Goal: Transaction & Acquisition: Purchase product/service

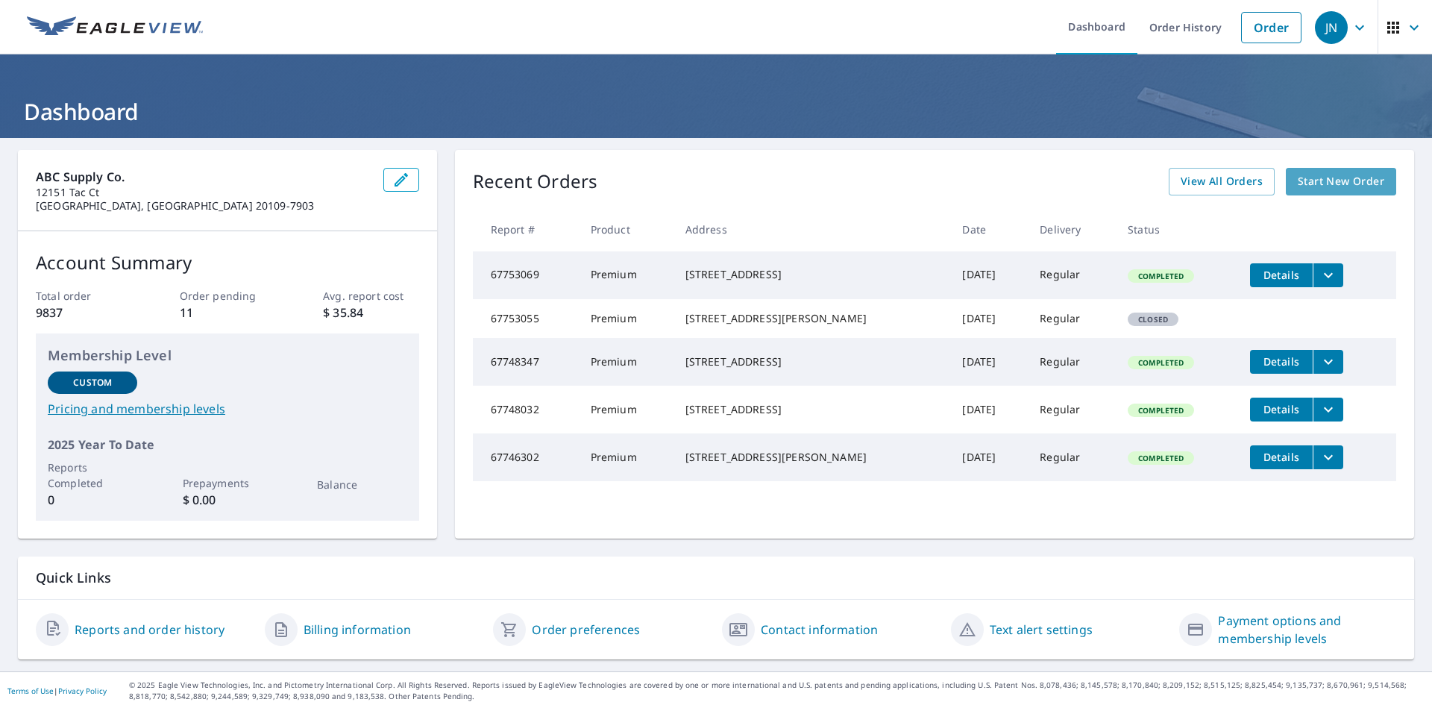
click at [1312, 182] on span "Start New Order" at bounding box center [1341, 181] width 87 height 19
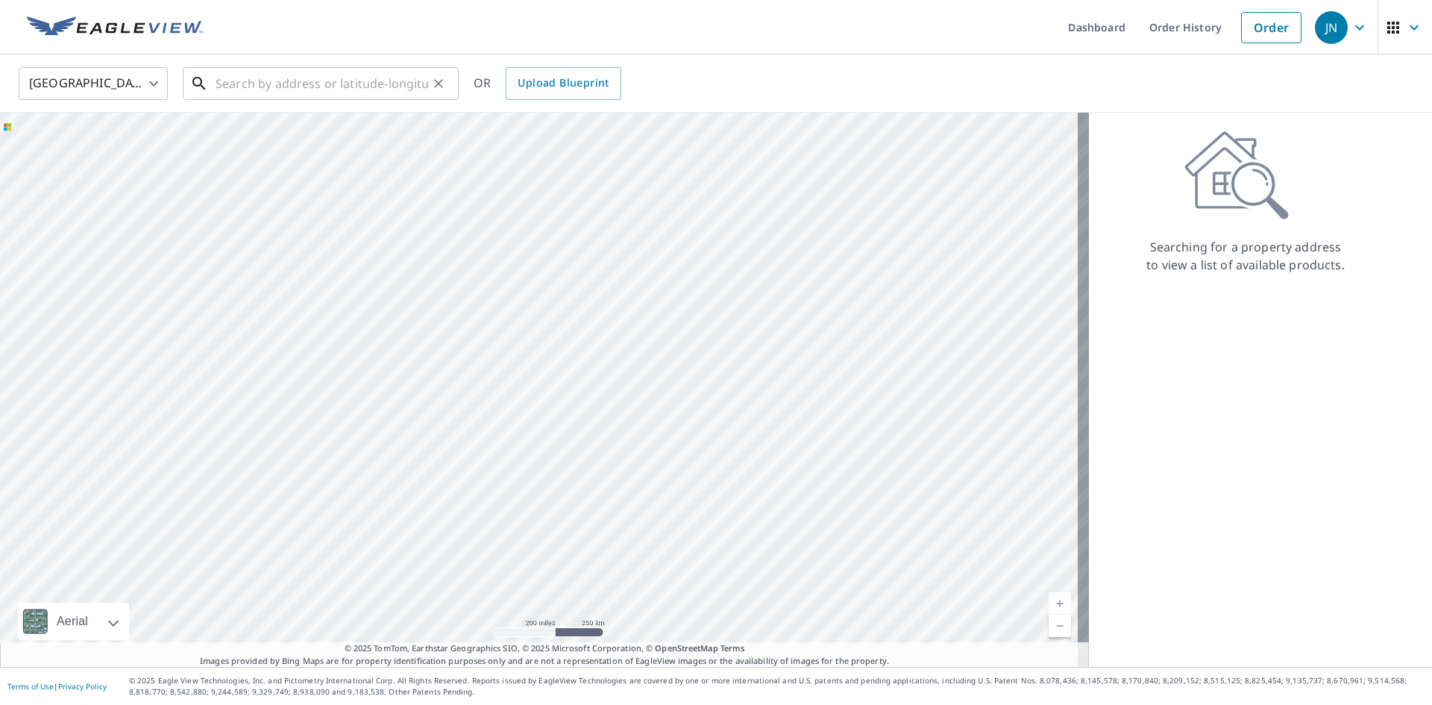
click at [273, 84] on input "text" at bounding box center [322, 84] width 213 height 42
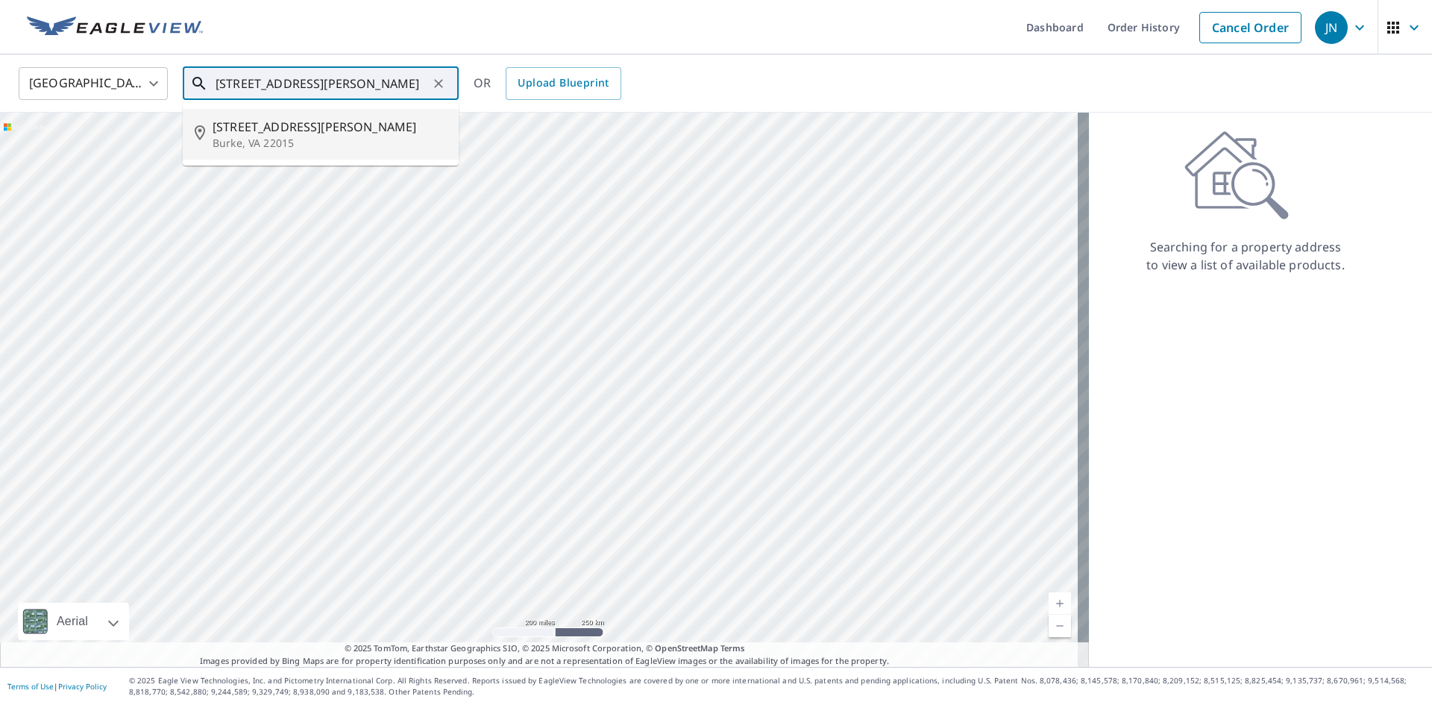
click at [260, 130] on span "[STREET_ADDRESS][PERSON_NAME]" at bounding box center [330, 127] width 234 height 18
type input "[STREET_ADDRESS][PERSON_NAME]"
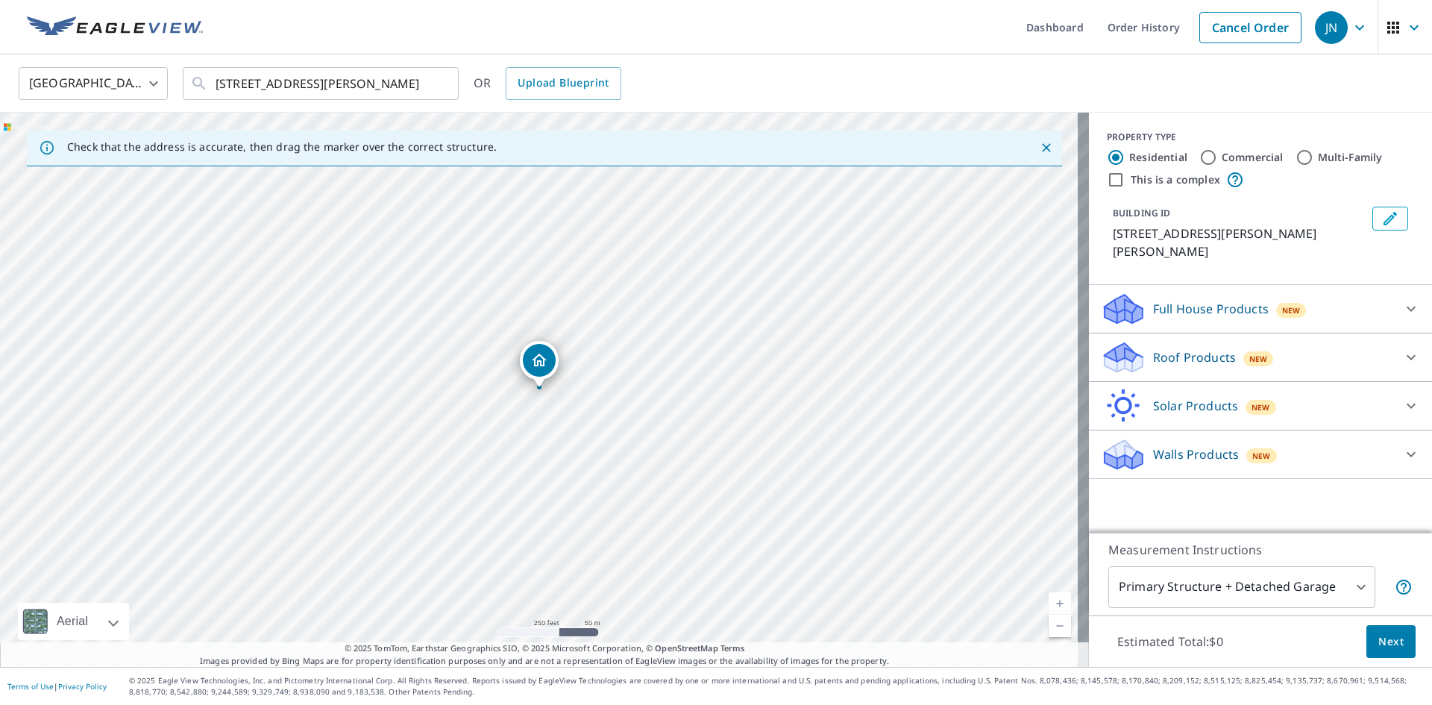
click at [1167, 348] on p "Roof Products" at bounding box center [1194, 357] width 83 height 18
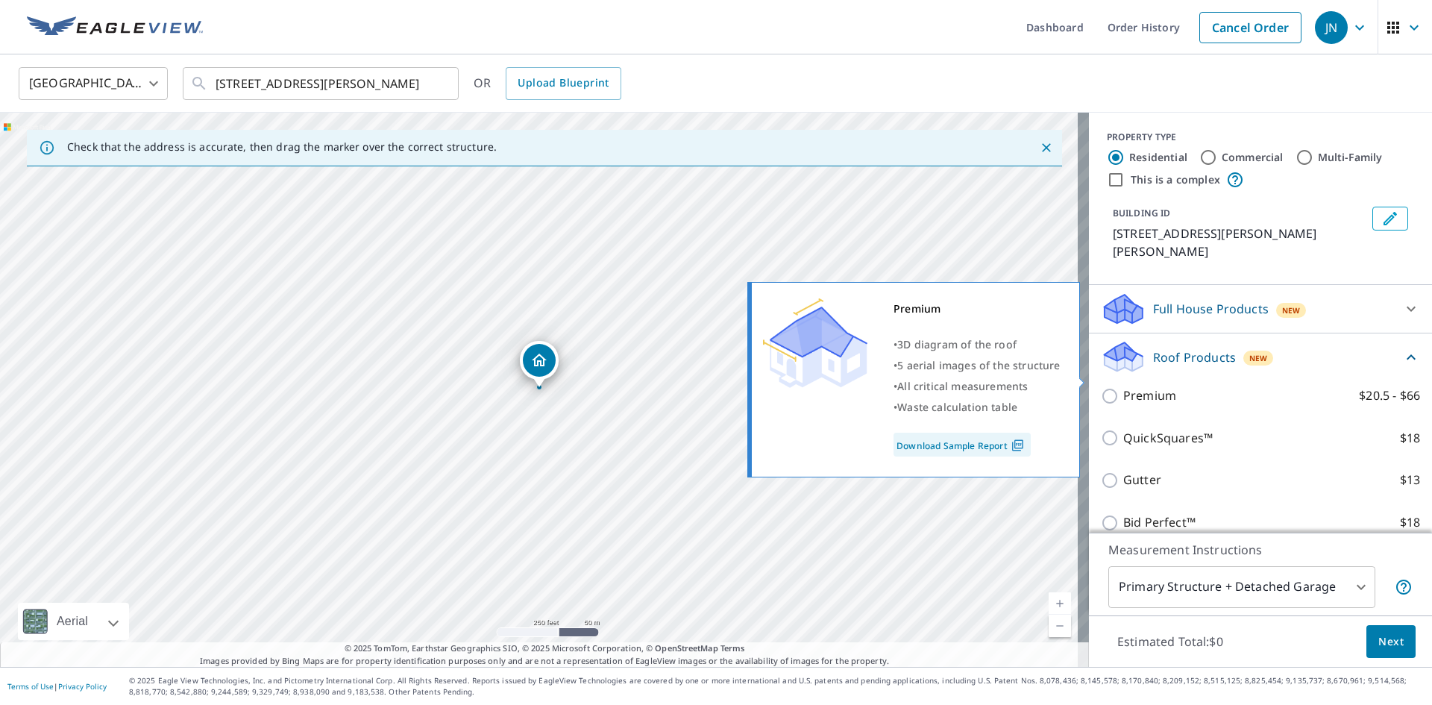
click at [1101, 387] on input "Premium $20.5 - $66" at bounding box center [1112, 396] width 22 height 18
checkbox input "true"
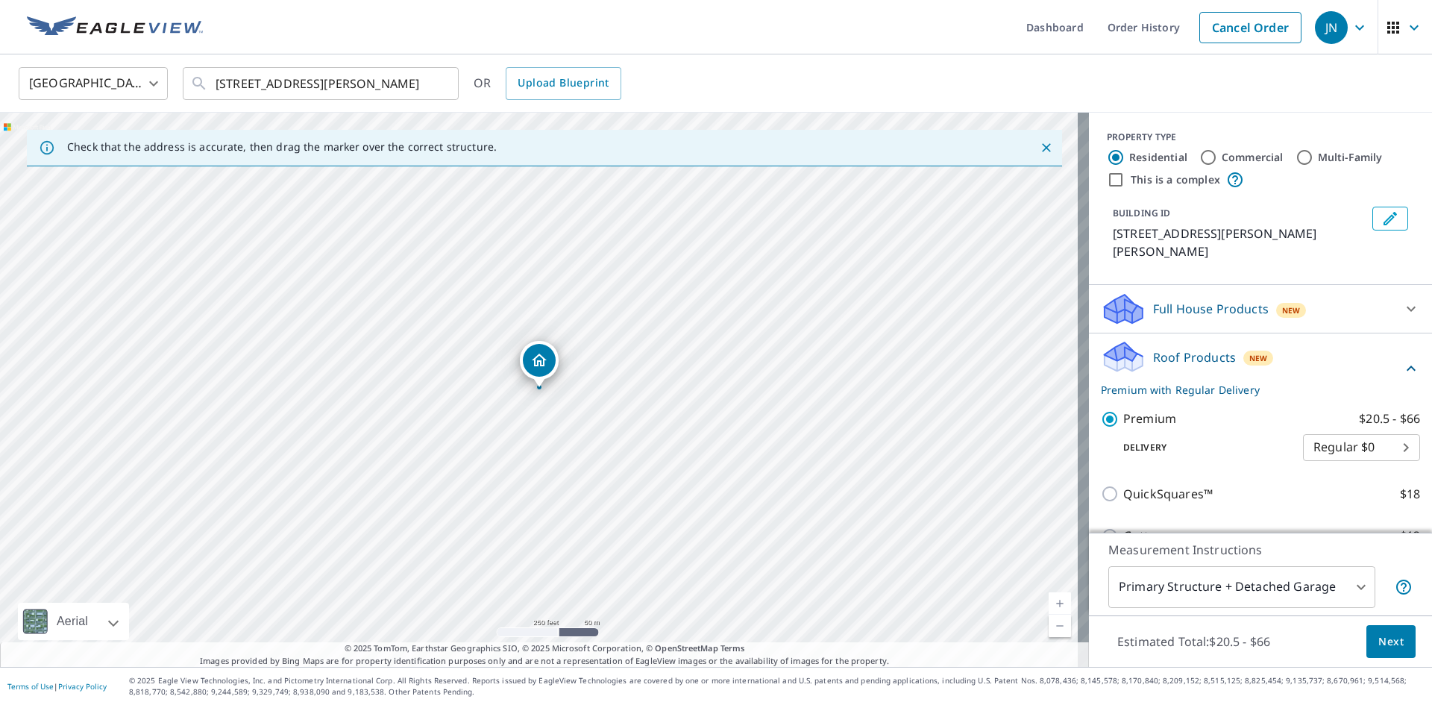
click at [1382, 644] on span "Next" at bounding box center [1390, 641] width 25 height 19
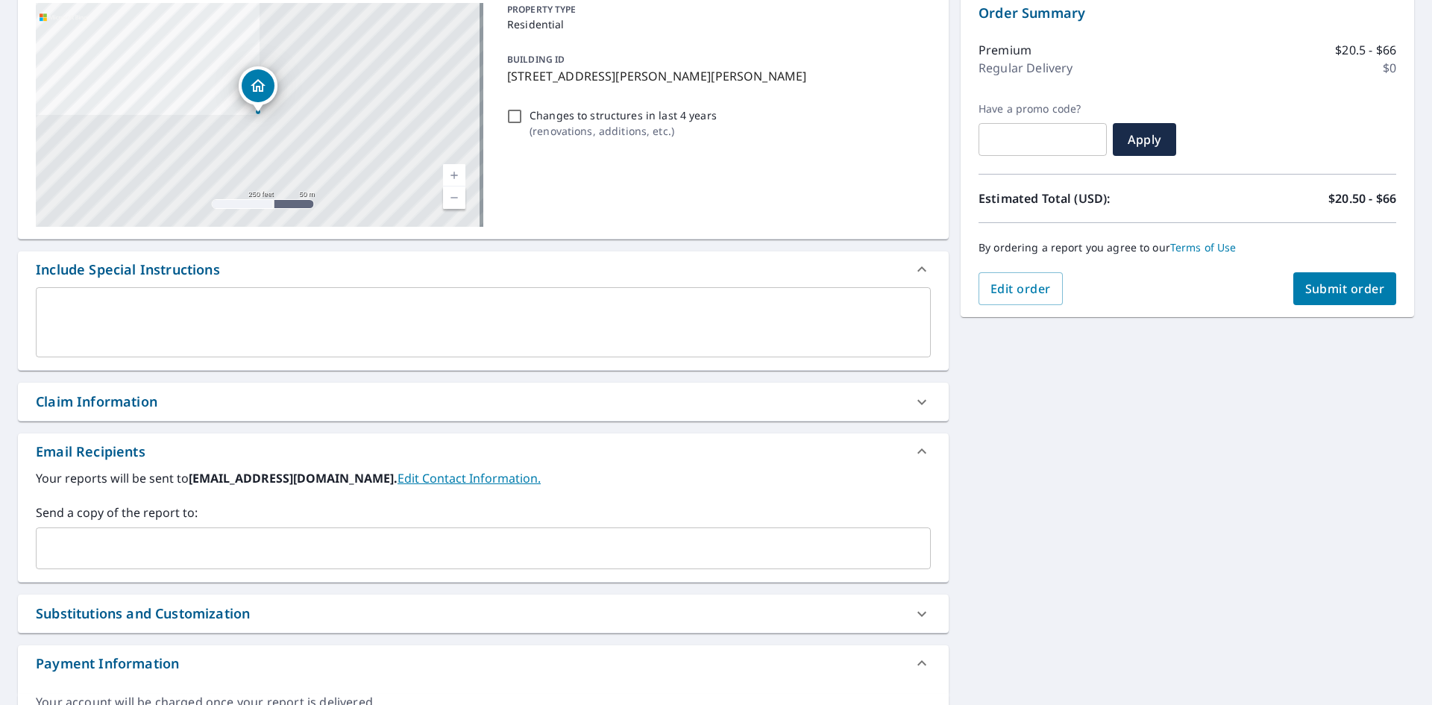
scroll to position [245, 0]
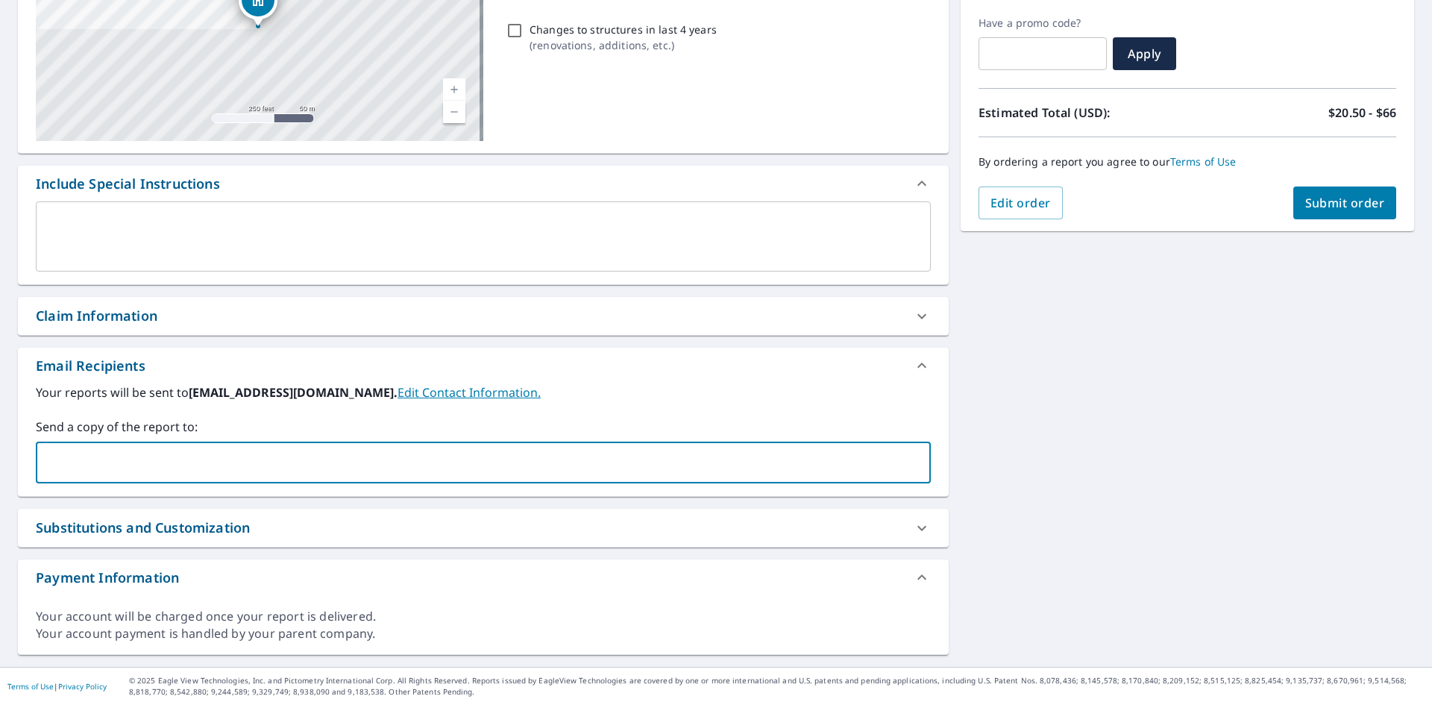
click at [122, 456] on input "text" at bounding box center [472, 462] width 859 height 28
type input "[PERSON_NAME][EMAIL_ADDRESS][DOMAIN_NAME]"
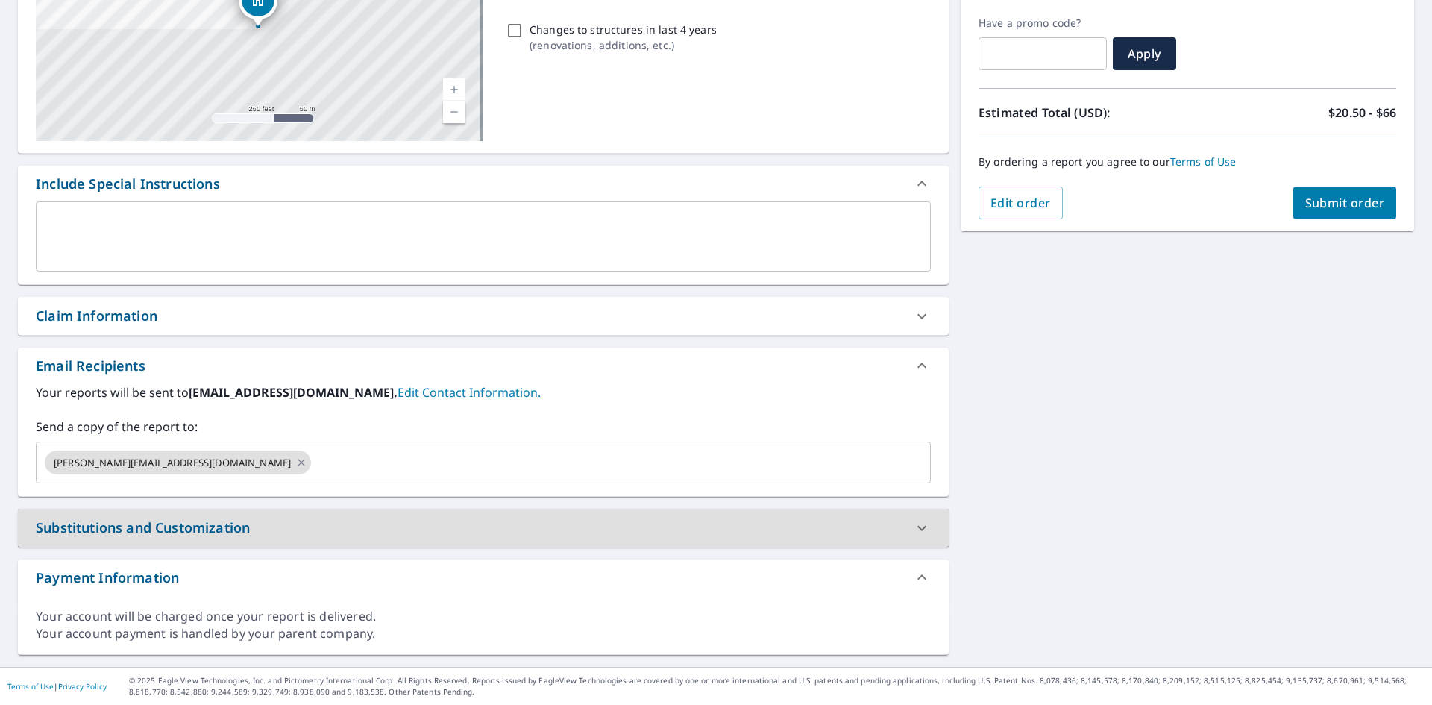
click at [1319, 208] on span "Submit order" at bounding box center [1345, 203] width 80 height 16
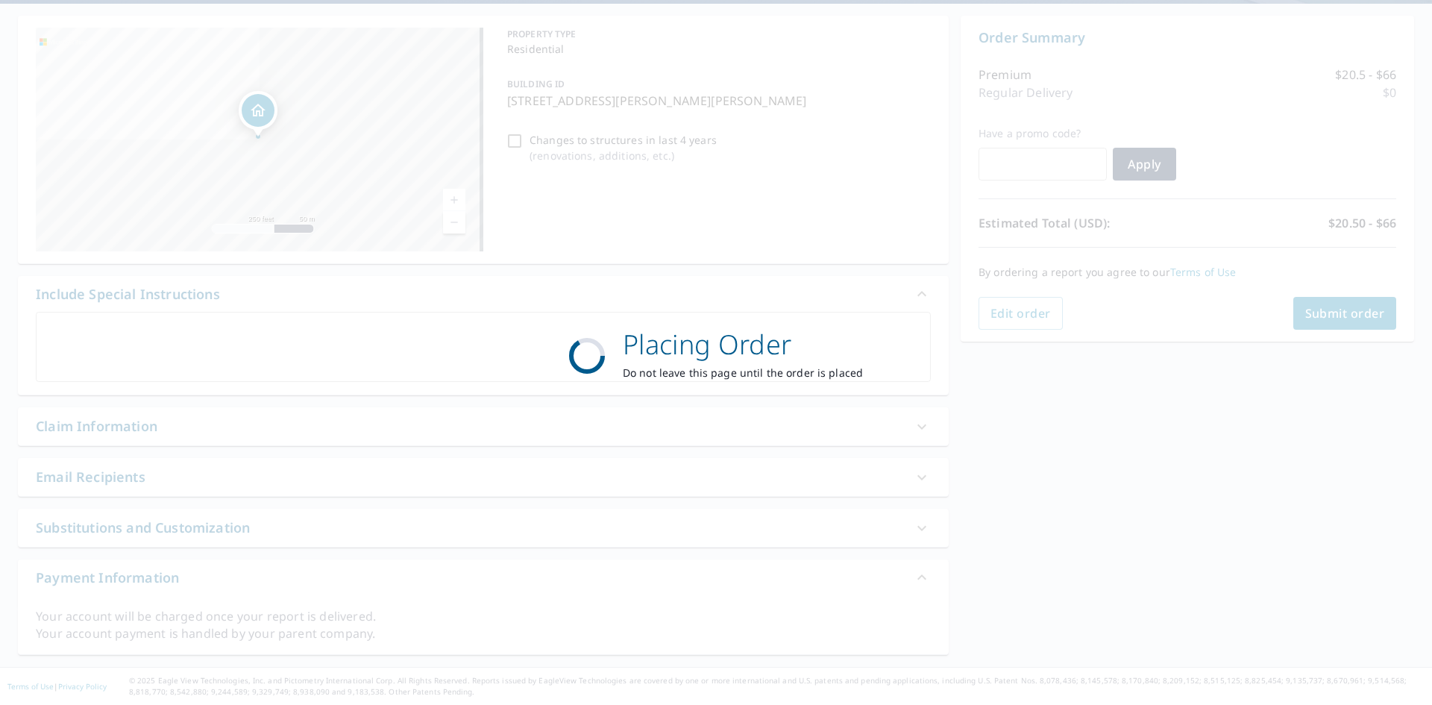
scroll to position [134, 0]
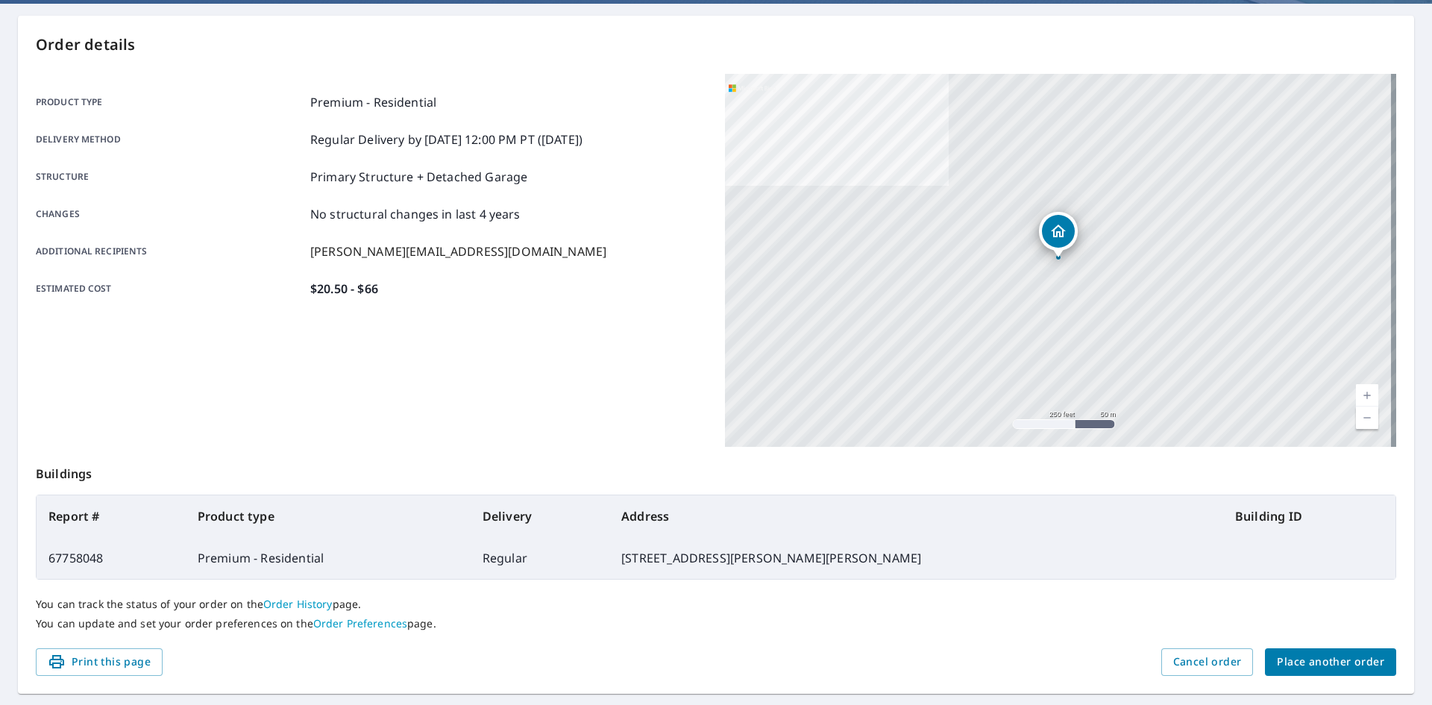
click at [1298, 656] on span "Place another order" at bounding box center [1330, 661] width 107 height 19
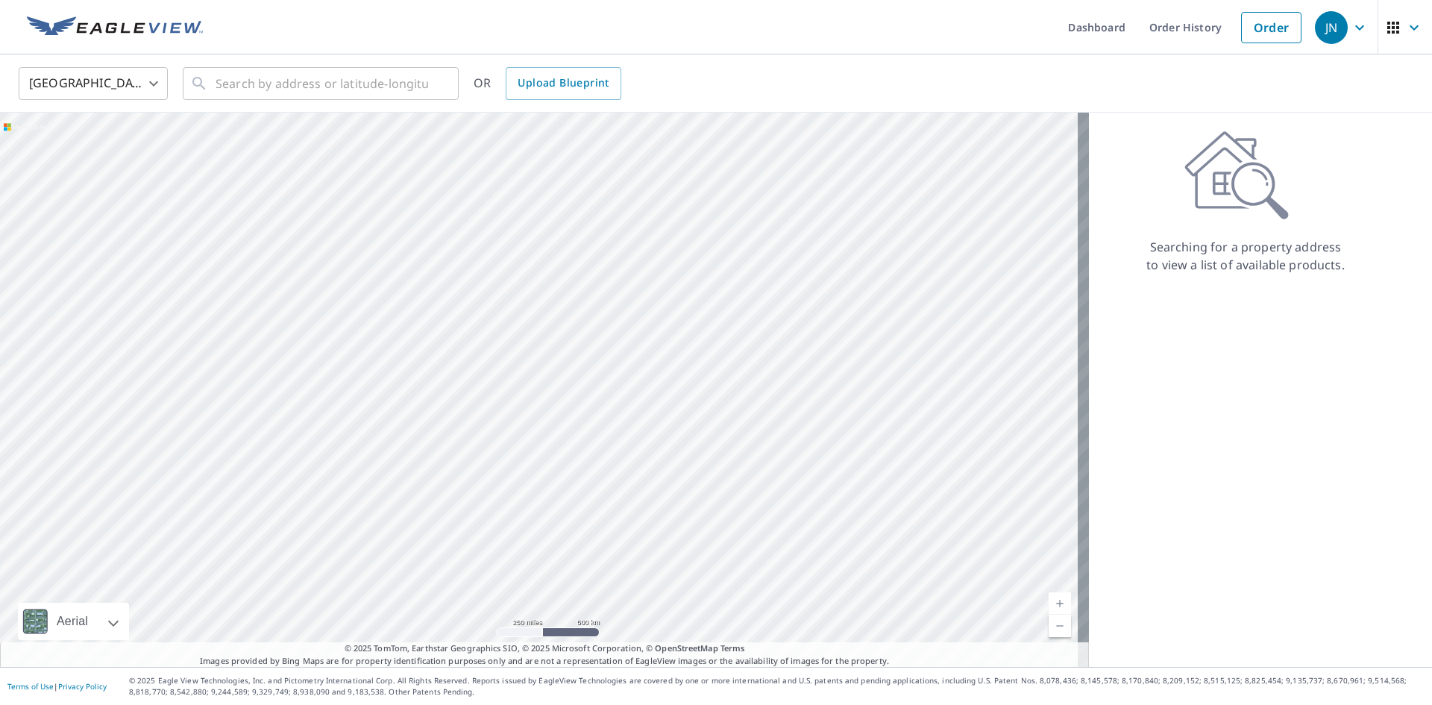
click at [1149, 455] on div "Searching for a property address to view a list of available products." at bounding box center [1245, 390] width 313 height 554
